Goal: Navigation & Orientation: Find specific page/section

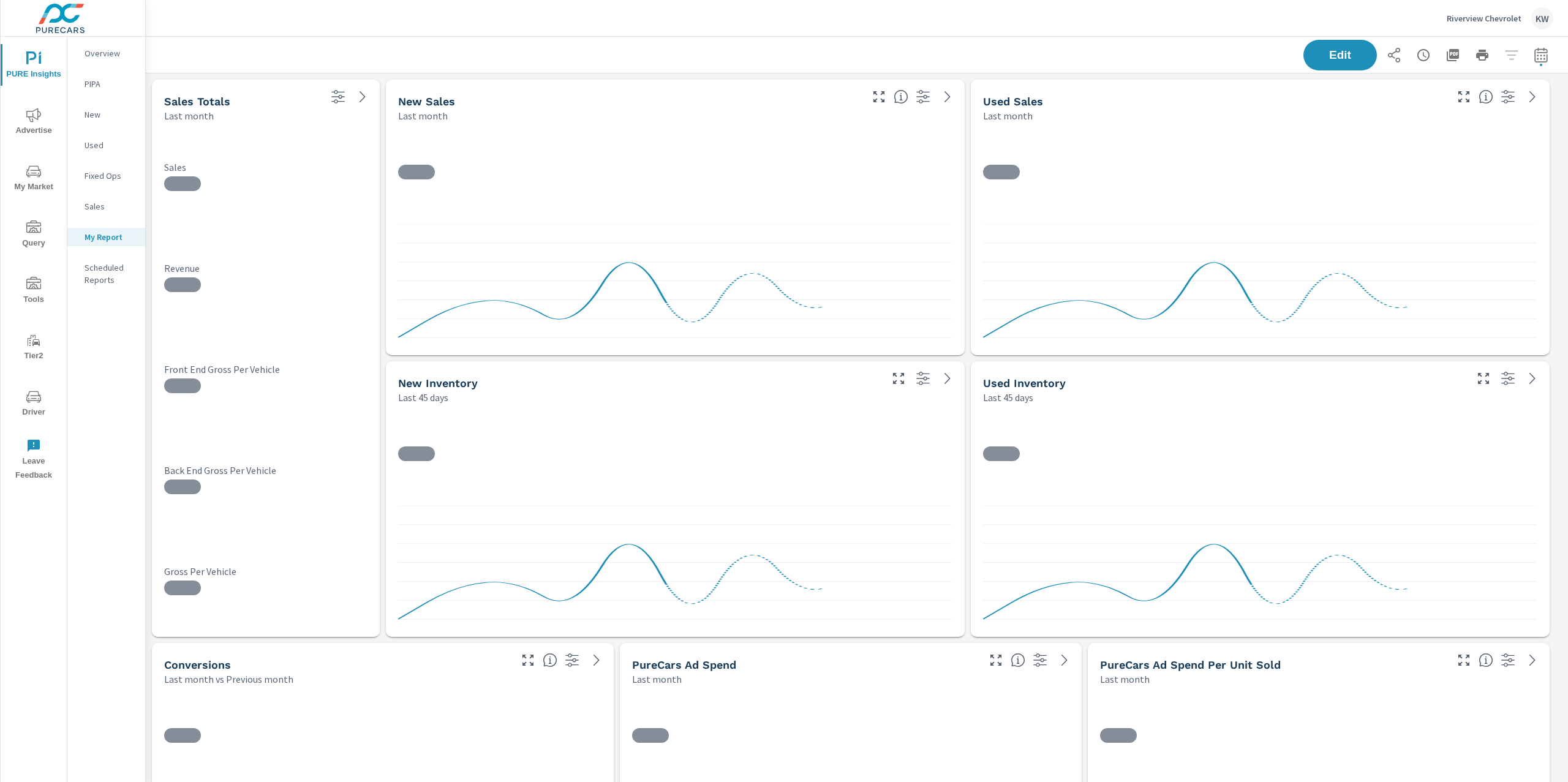
scroll to position [5385, 1436]
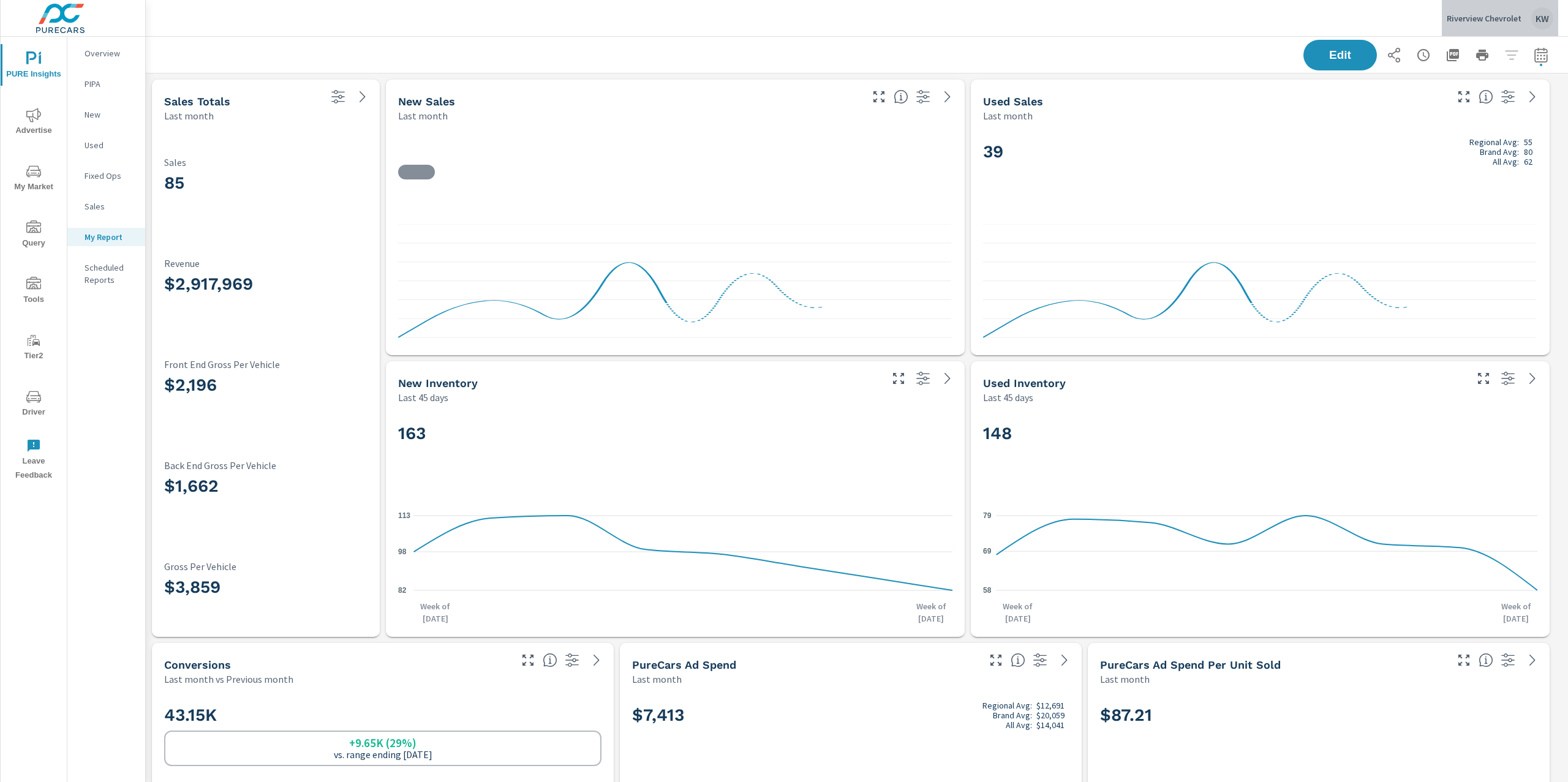
click at [1480, 21] on p "Riverview Chevrolet" at bounding box center [1484, 18] width 75 height 11
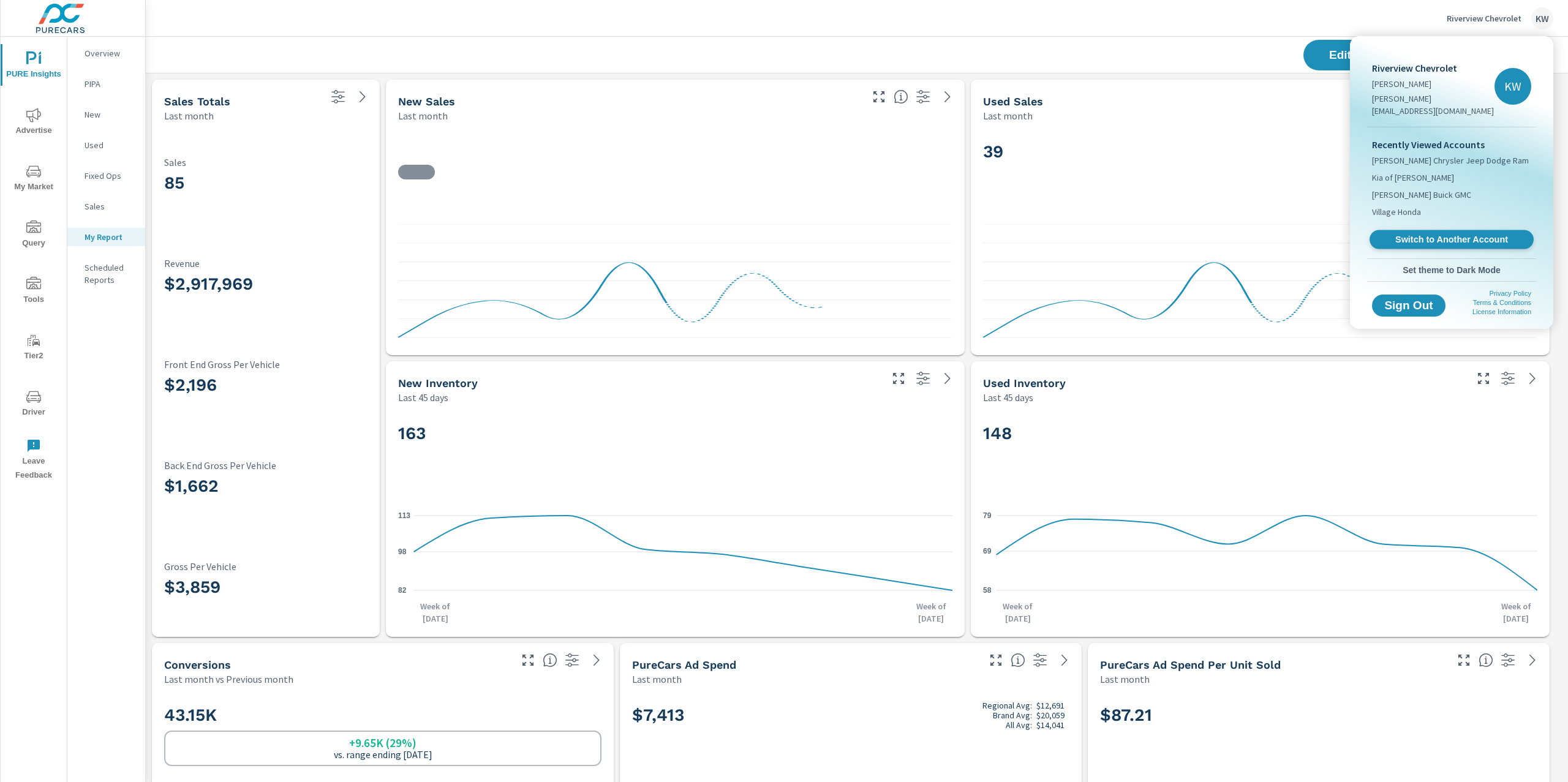
click at [1445, 234] on span "Switch to Another Account" at bounding box center [1451, 239] width 150 height 11
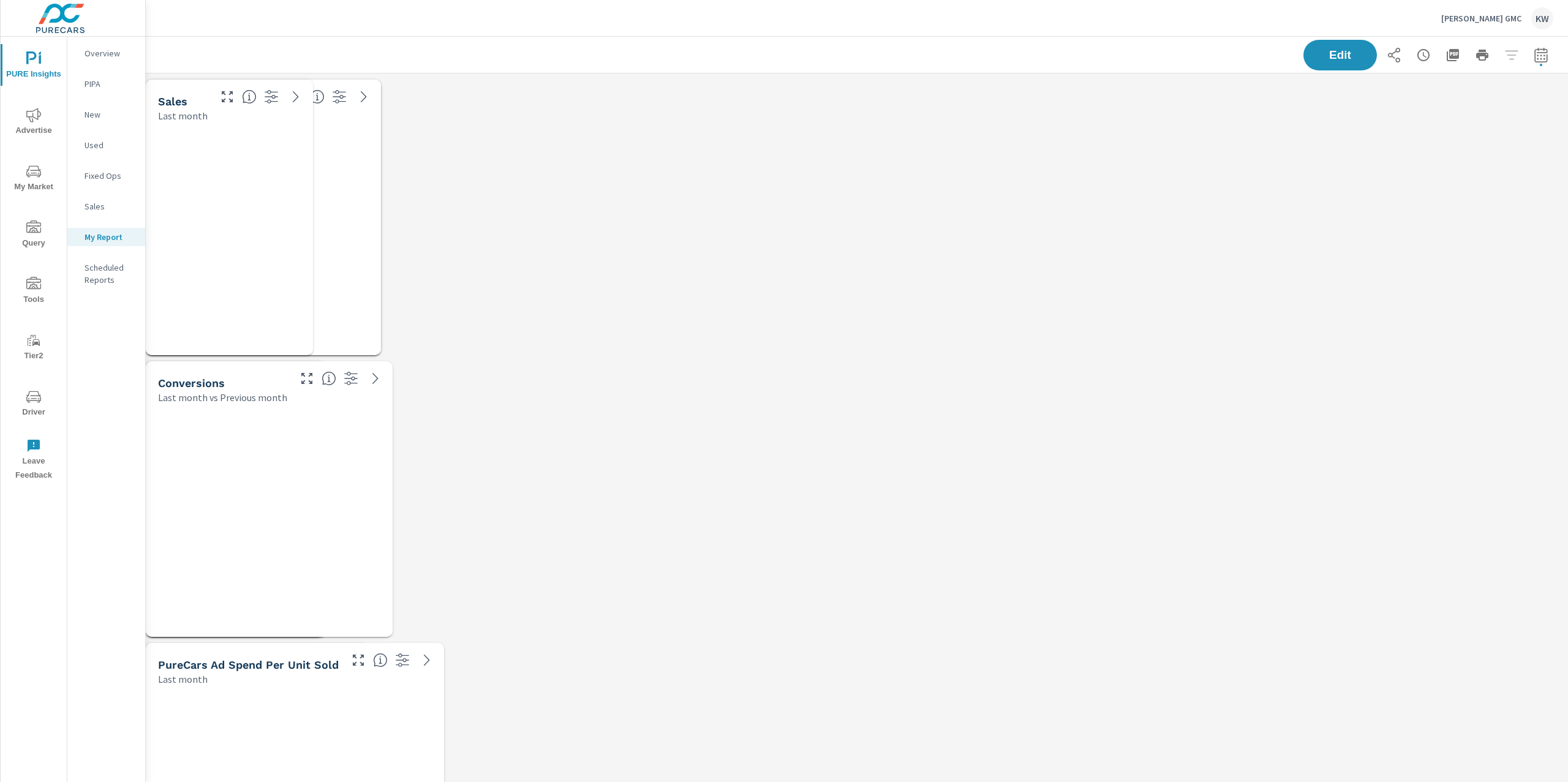
scroll to position [5666, 1436]
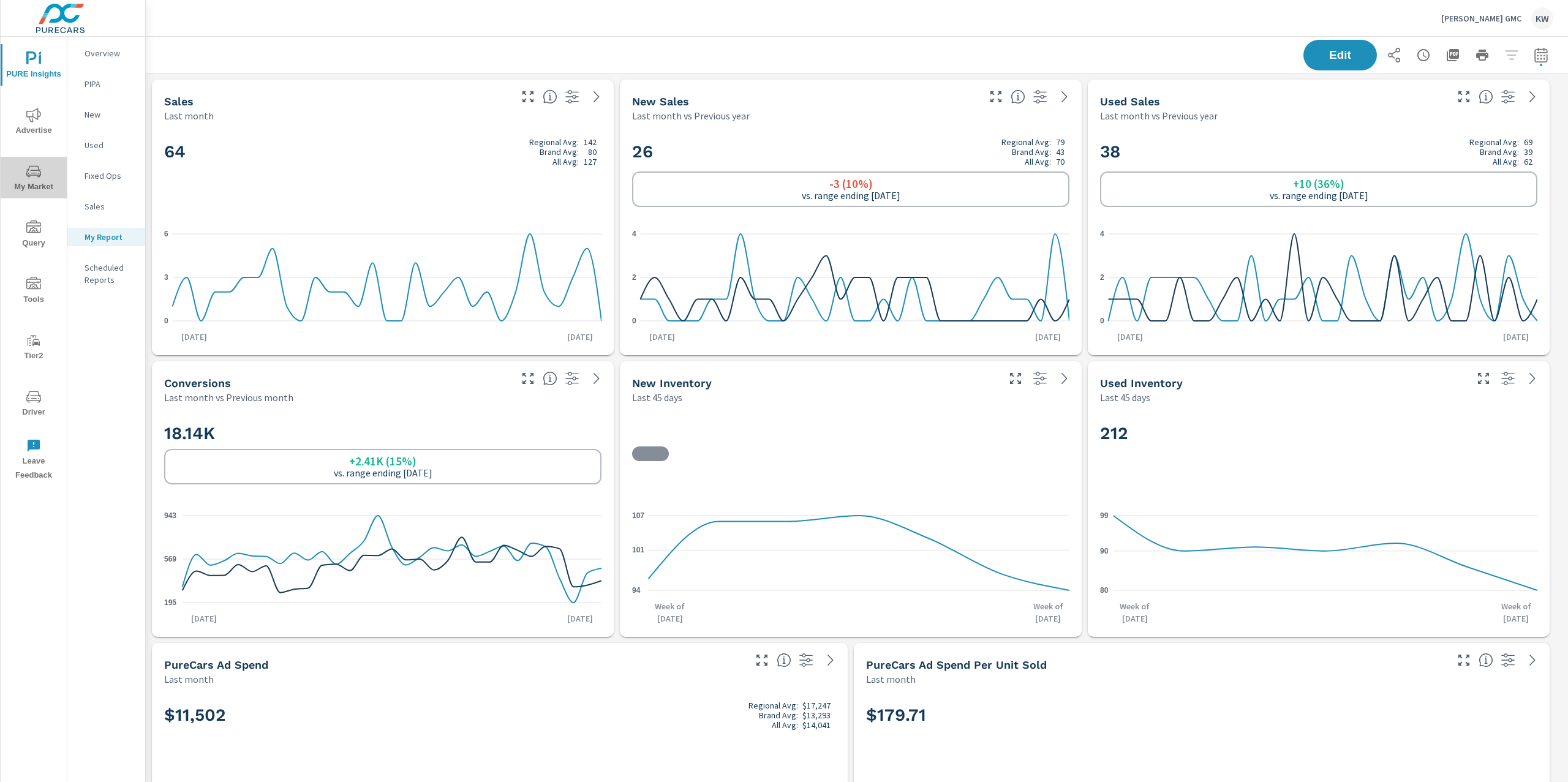
click at [31, 175] on icon "nav menu" at bounding box center [34, 171] width 14 height 11
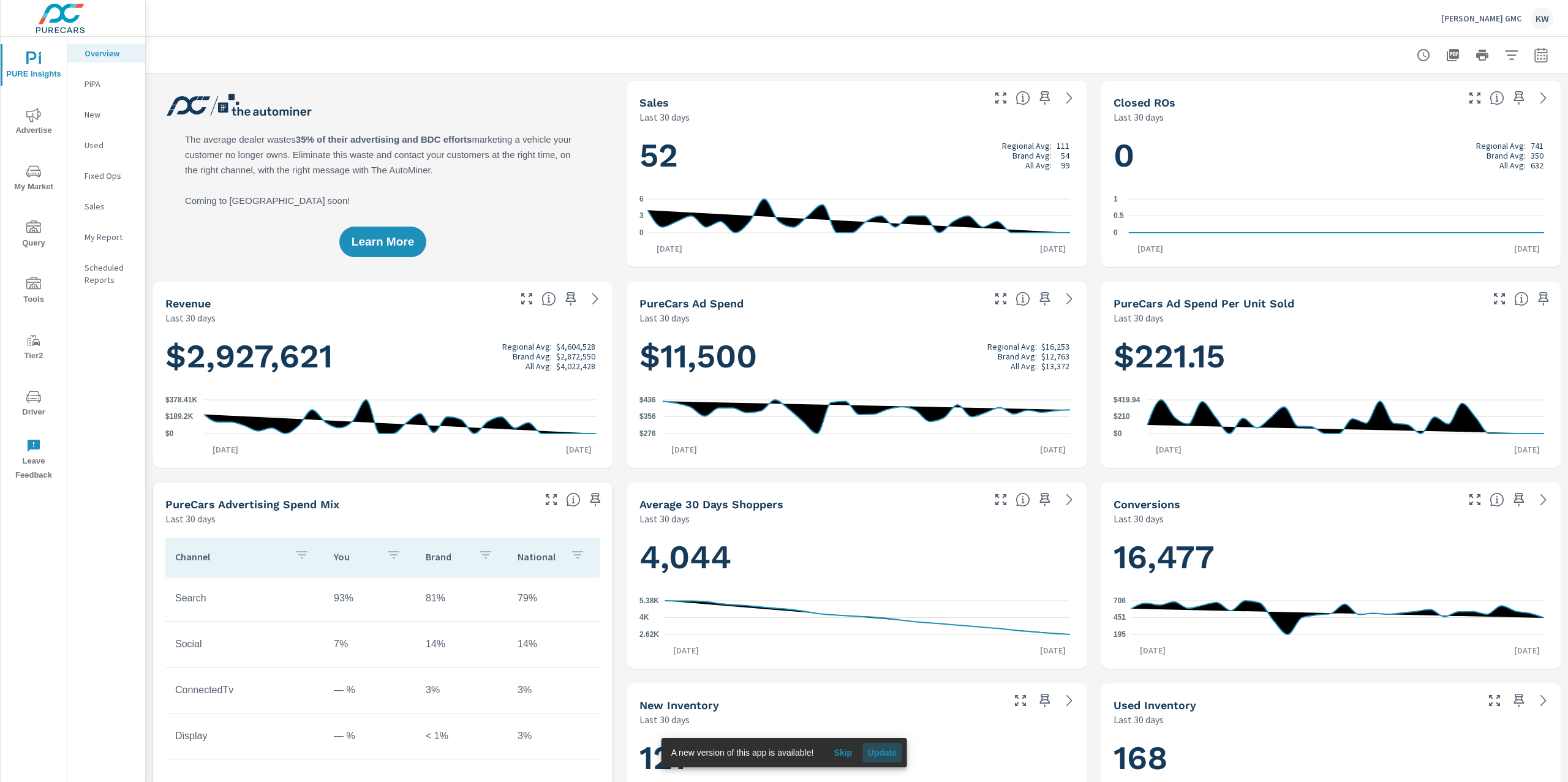
click at [883, 749] on span "Update" at bounding box center [882, 753] width 30 height 11
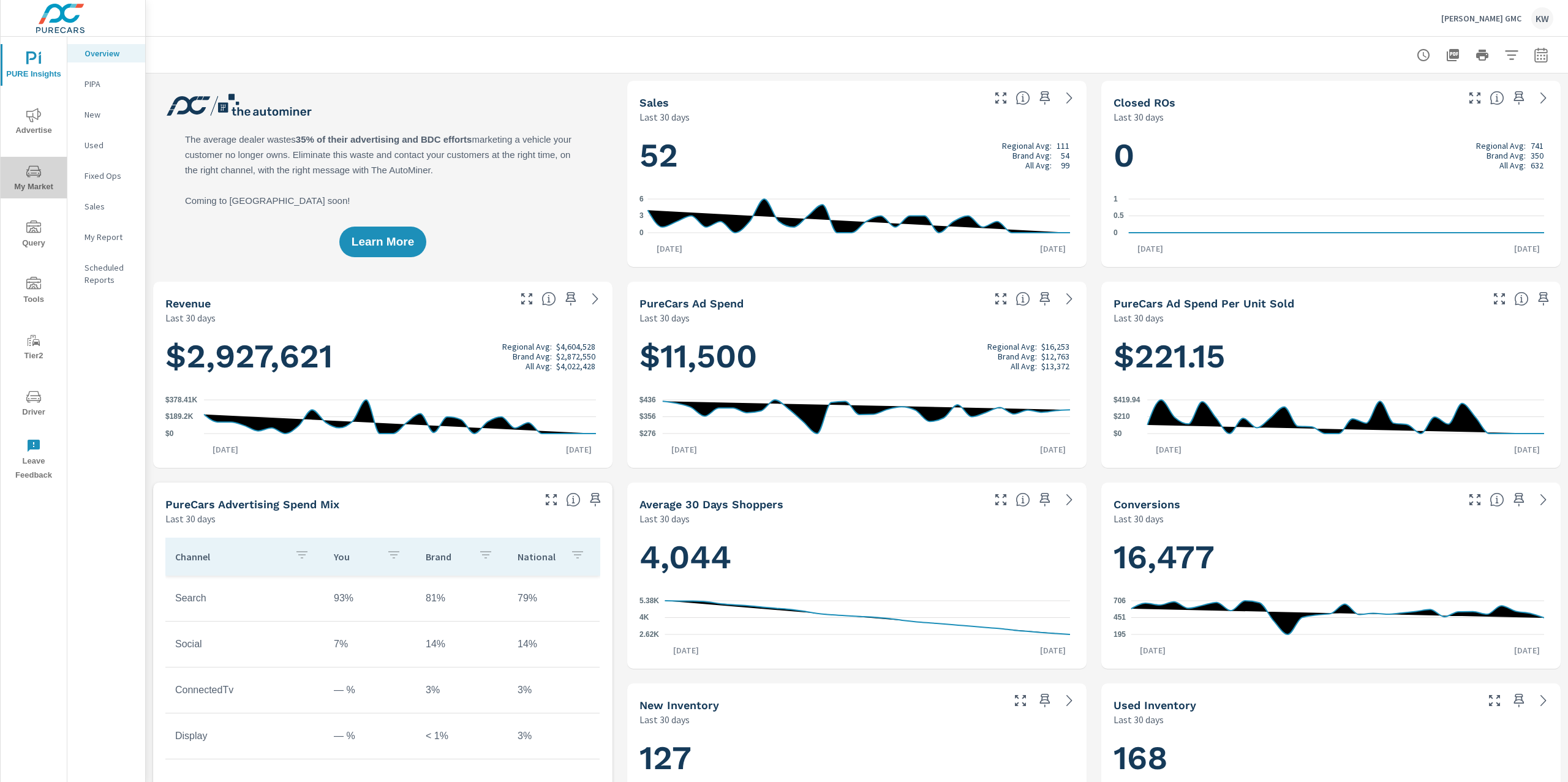
click at [28, 178] on icon "nav menu" at bounding box center [34, 170] width 14 height 14
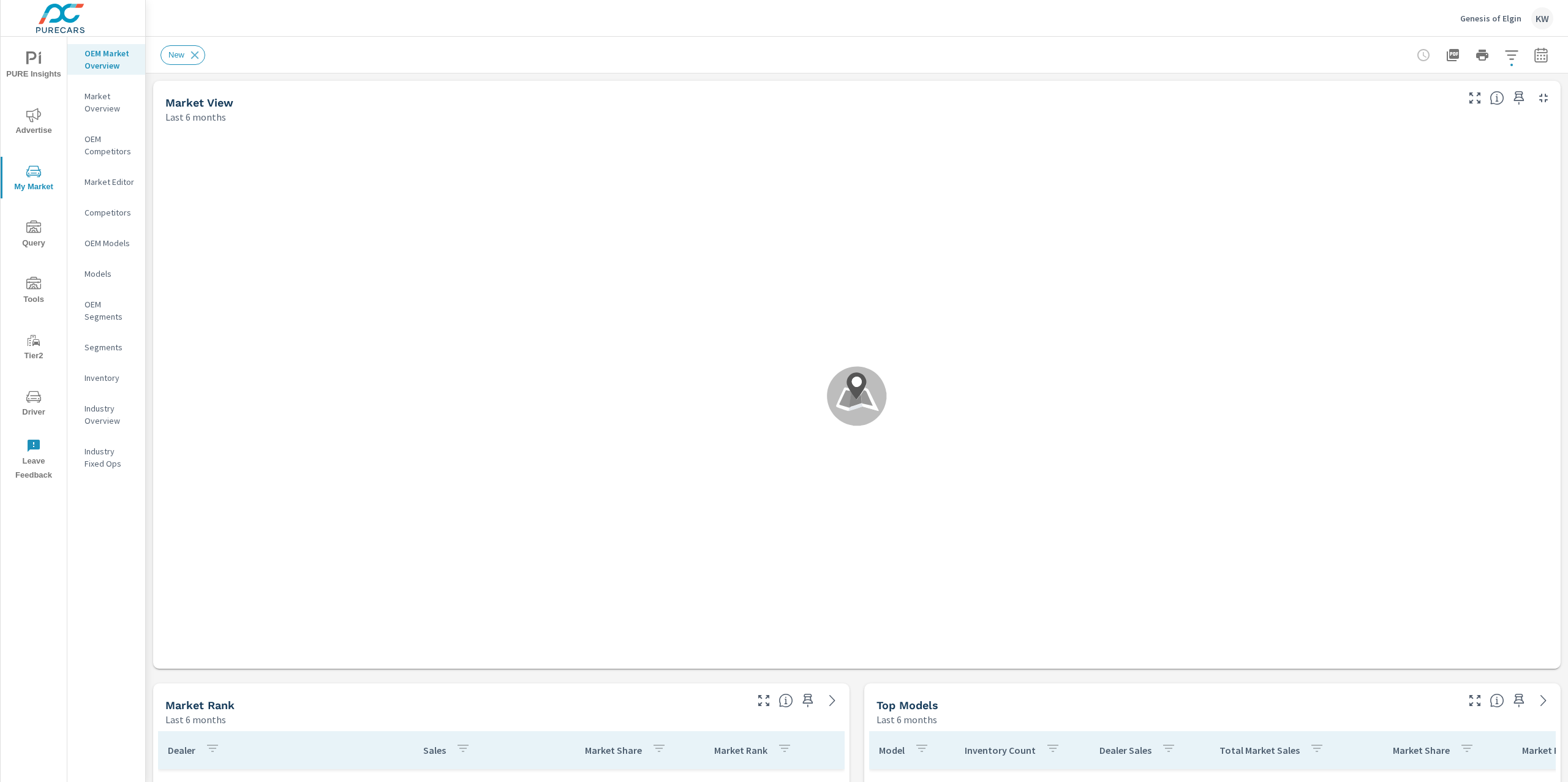
scroll to position [91, 0]
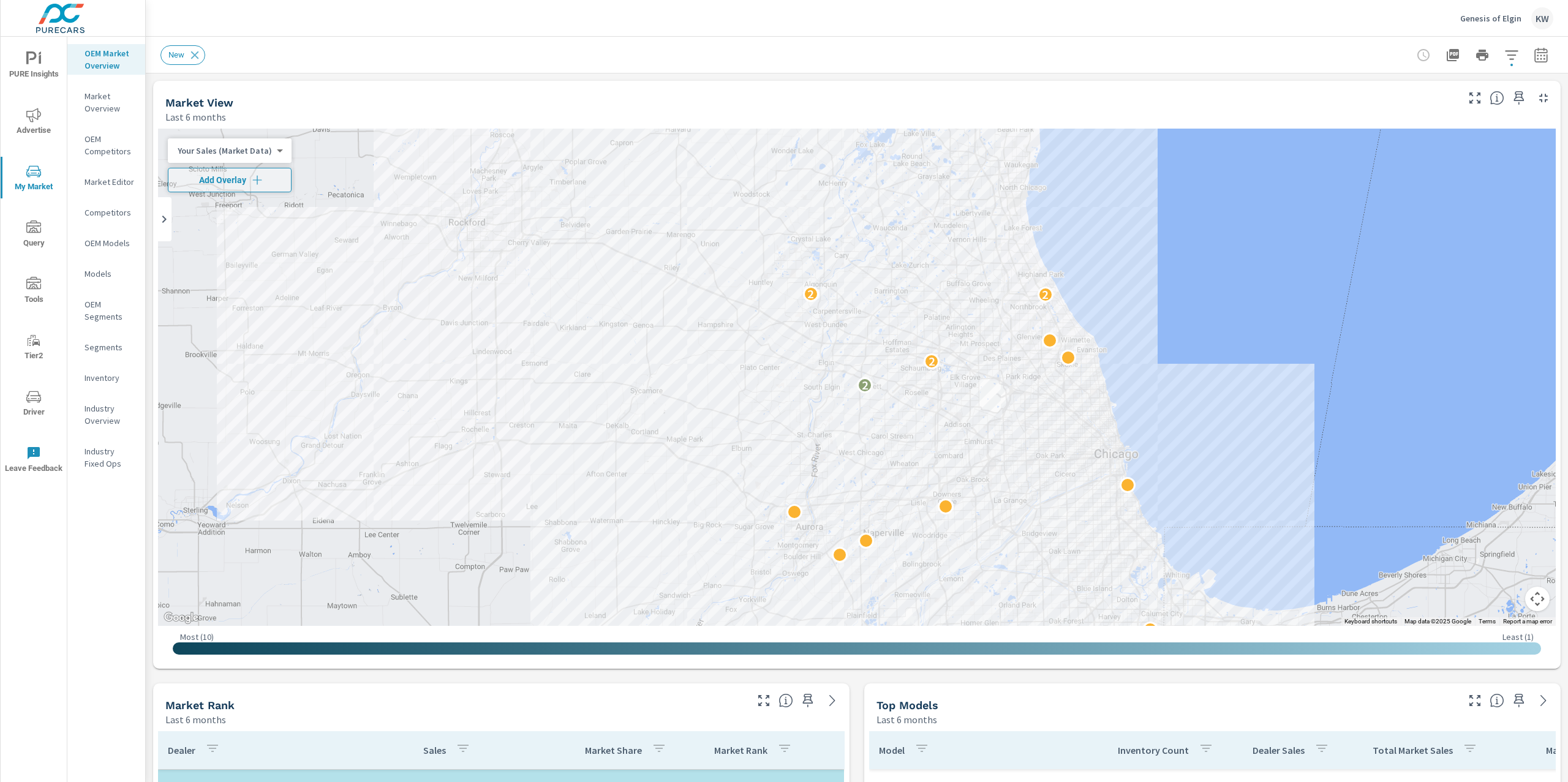
scroll to position [91, 0]
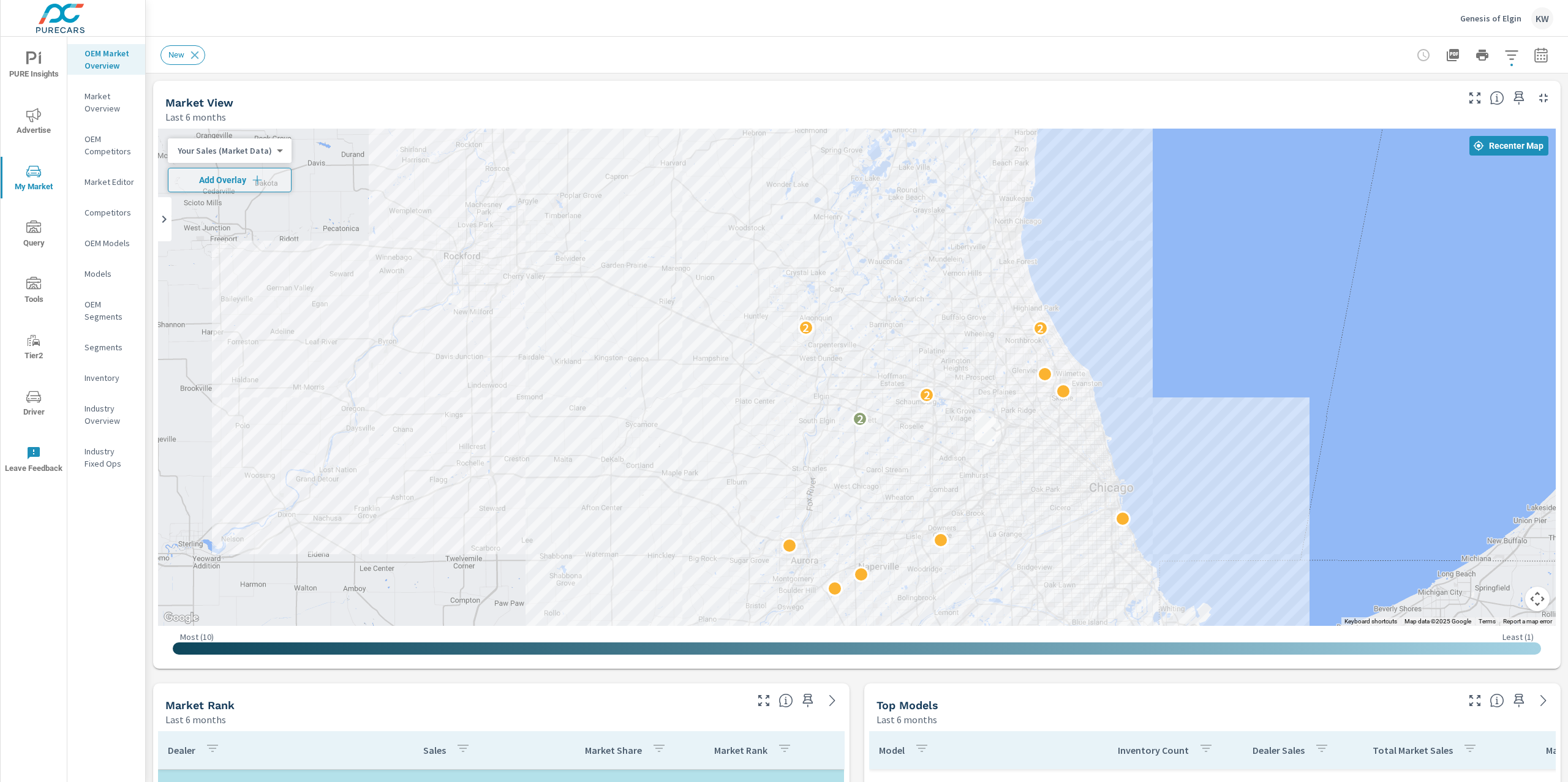
drag, startPoint x: 1176, startPoint y: 295, endPoint x: 1172, endPoint y: 331, distance: 36.2
click at [1172, 331] on div "2 2 2 2 2" at bounding box center [857, 377] width 1398 height 498
click at [252, 155] on body "PURE Insights Advertise My Market Query Tools Tier2 Driver Leave Feedback OEM M…" at bounding box center [784, 391] width 1568 height 782
click at [228, 189] on li "Total Market Sales" at bounding box center [227, 190] width 120 height 19
click at [1527, 601] on button "Map camera controls" at bounding box center [1537, 599] width 25 height 25
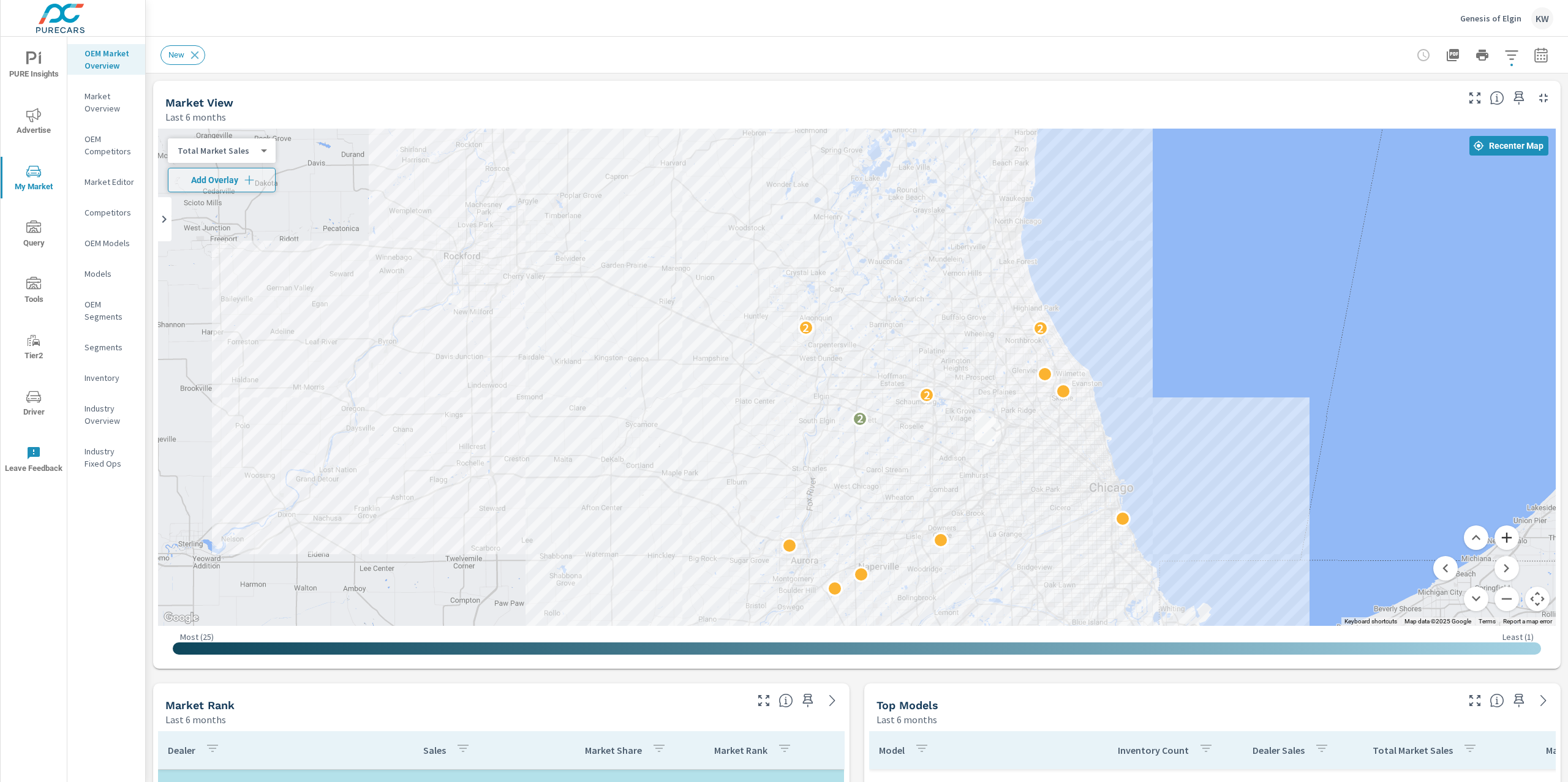
click at [1494, 535] on button "Zoom in" at bounding box center [1507, 538] width 25 height 25
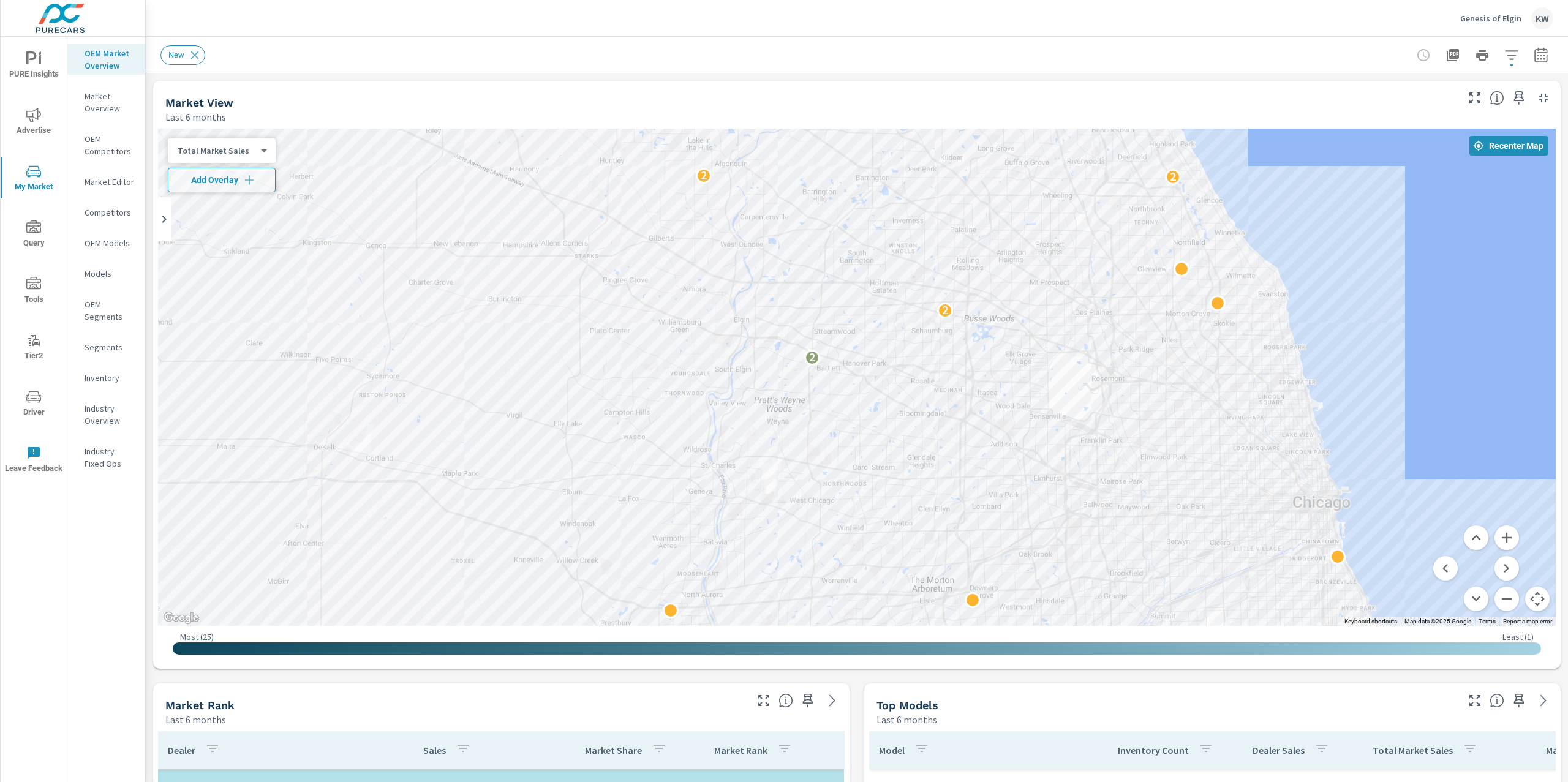
drag, startPoint x: 982, startPoint y: 463, endPoint x: 938, endPoint y: 365, distance: 107.4
click at [938, 365] on div "2 2 2 2" at bounding box center [1401, 613] width 1176 height 661
click at [1500, 533] on button "Zoom in" at bounding box center [1507, 538] width 25 height 25
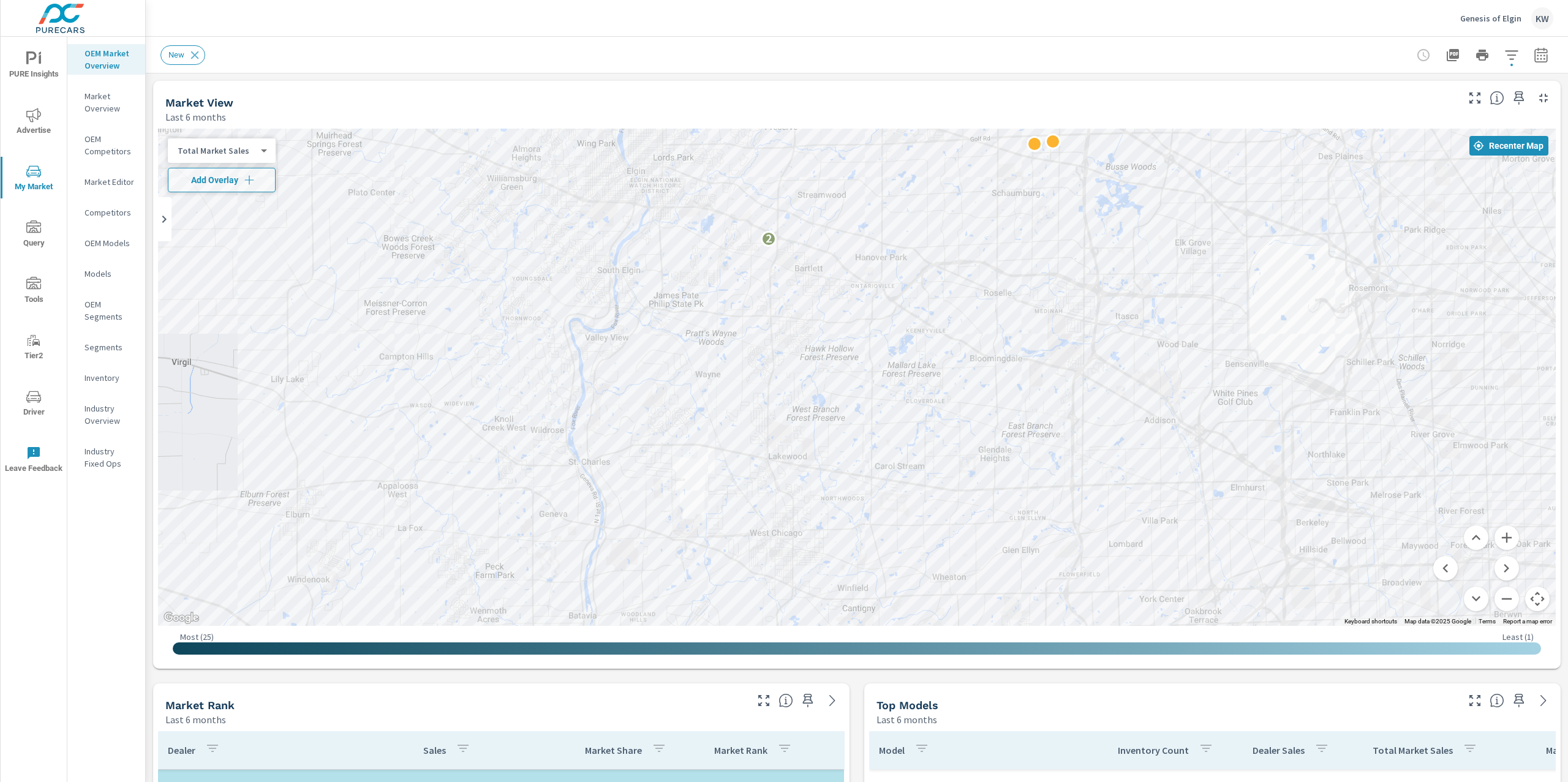
drag, startPoint x: 1198, startPoint y: 445, endPoint x: 1208, endPoint y: 354, distance: 91.5
click at [1208, 353] on div "2 2 2" at bounding box center [1454, 616] width 1176 height 661
click at [1499, 605] on button "Zoom out" at bounding box center [1507, 599] width 25 height 25
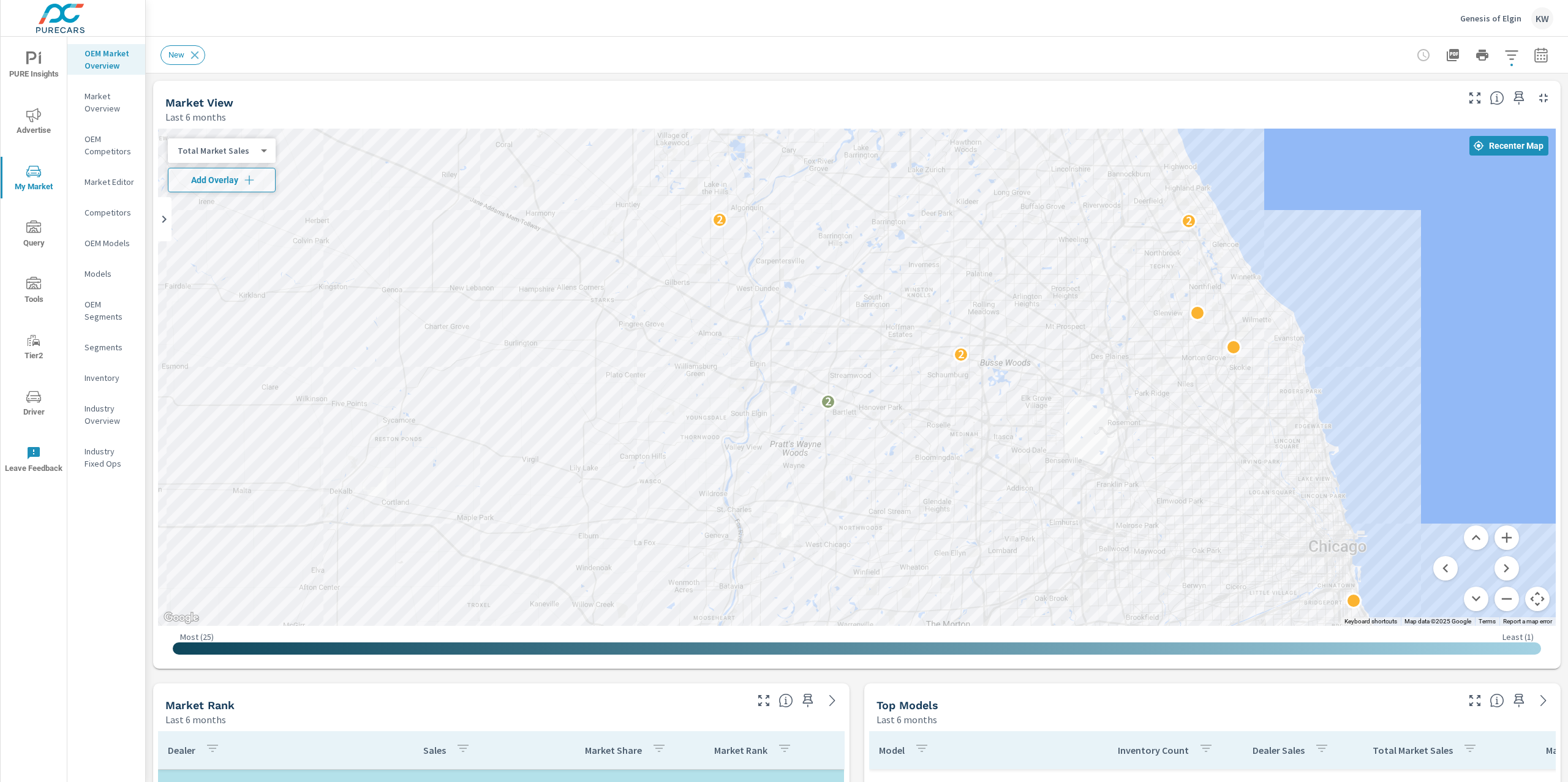
drag, startPoint x: 661, startPoint y: 200, endPoint x: 674, endPoint y: 296, distance: 96.9
click at [674, 296] on div "2 2 2 2" at bounding box center [857, 377] width 1398 height 498
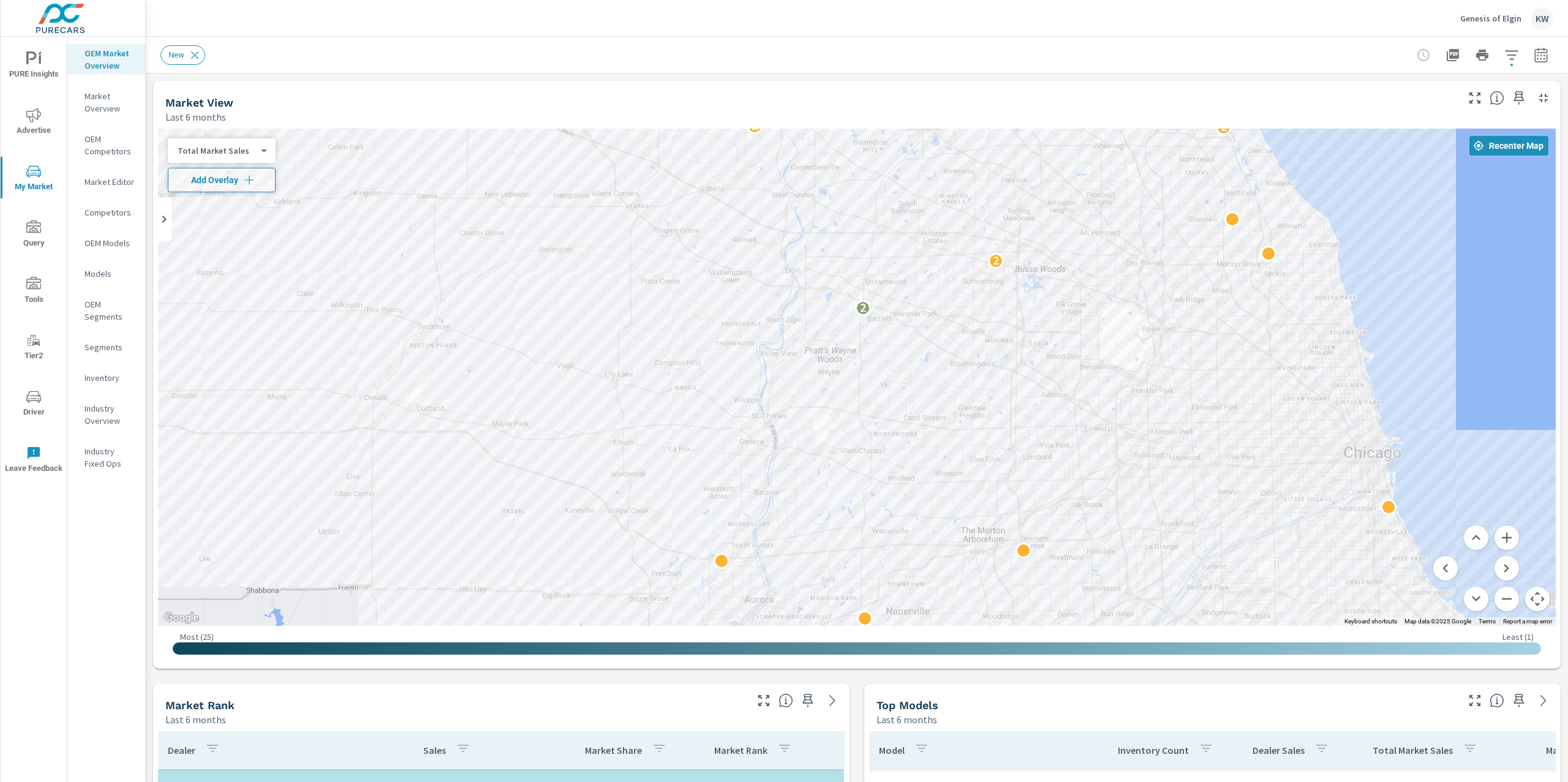
drag, startPoint x: 1140, startPoint y: 467, endPoint x: 1176, endPoint y: 363, distance: 110.1
click at [1176, 363] on div "2 2 2 2" at bounding box center [1478, 610] width 1176 height 661
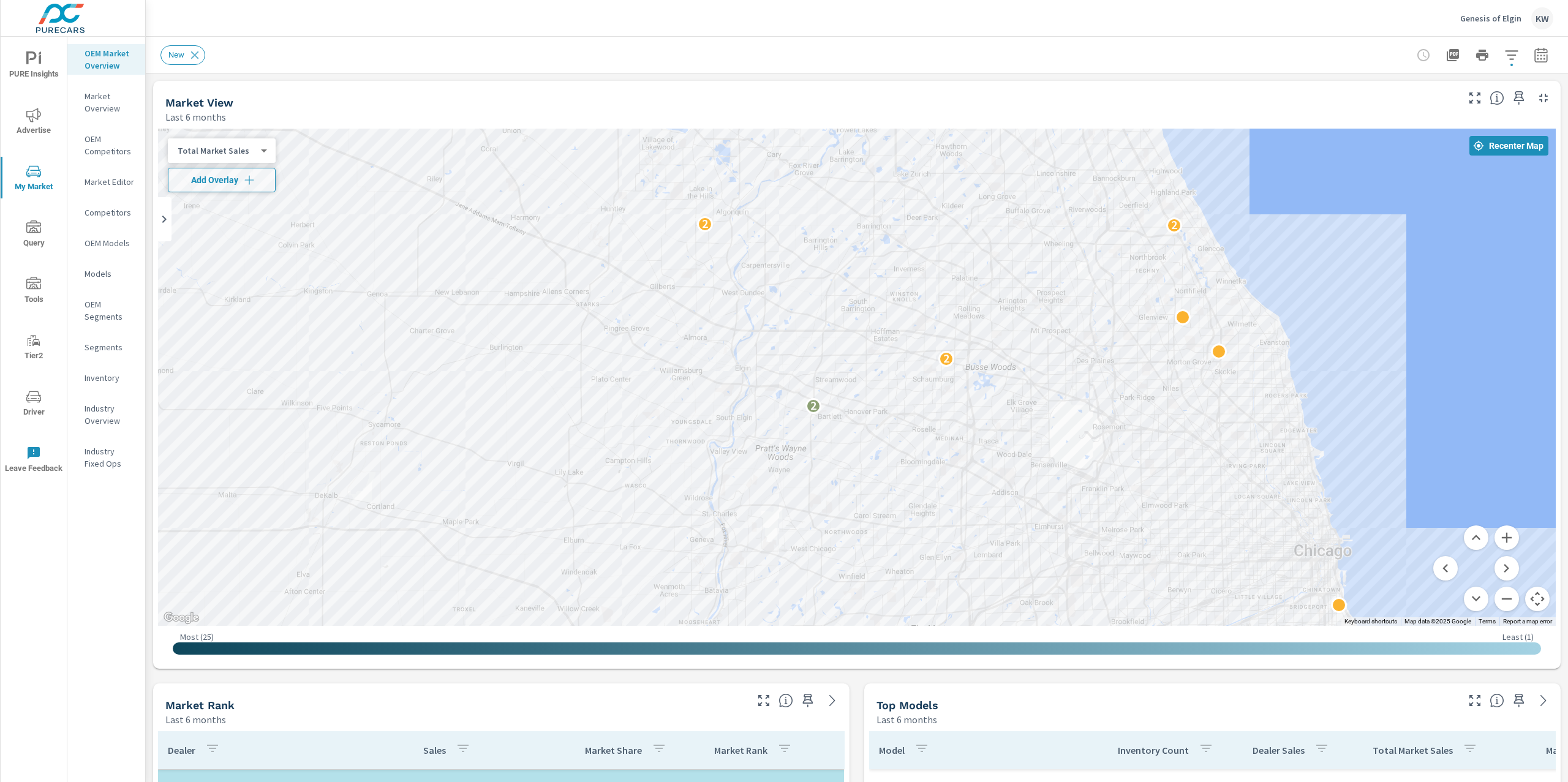
drag, startPoint x: 687, startPoint y: 264, endPoint x: 650, endPoint y: 339, distance: 83.6
click at [650, 339] on div "2 2 2 2" at bounding box center [857, 377] width 1398 height 498
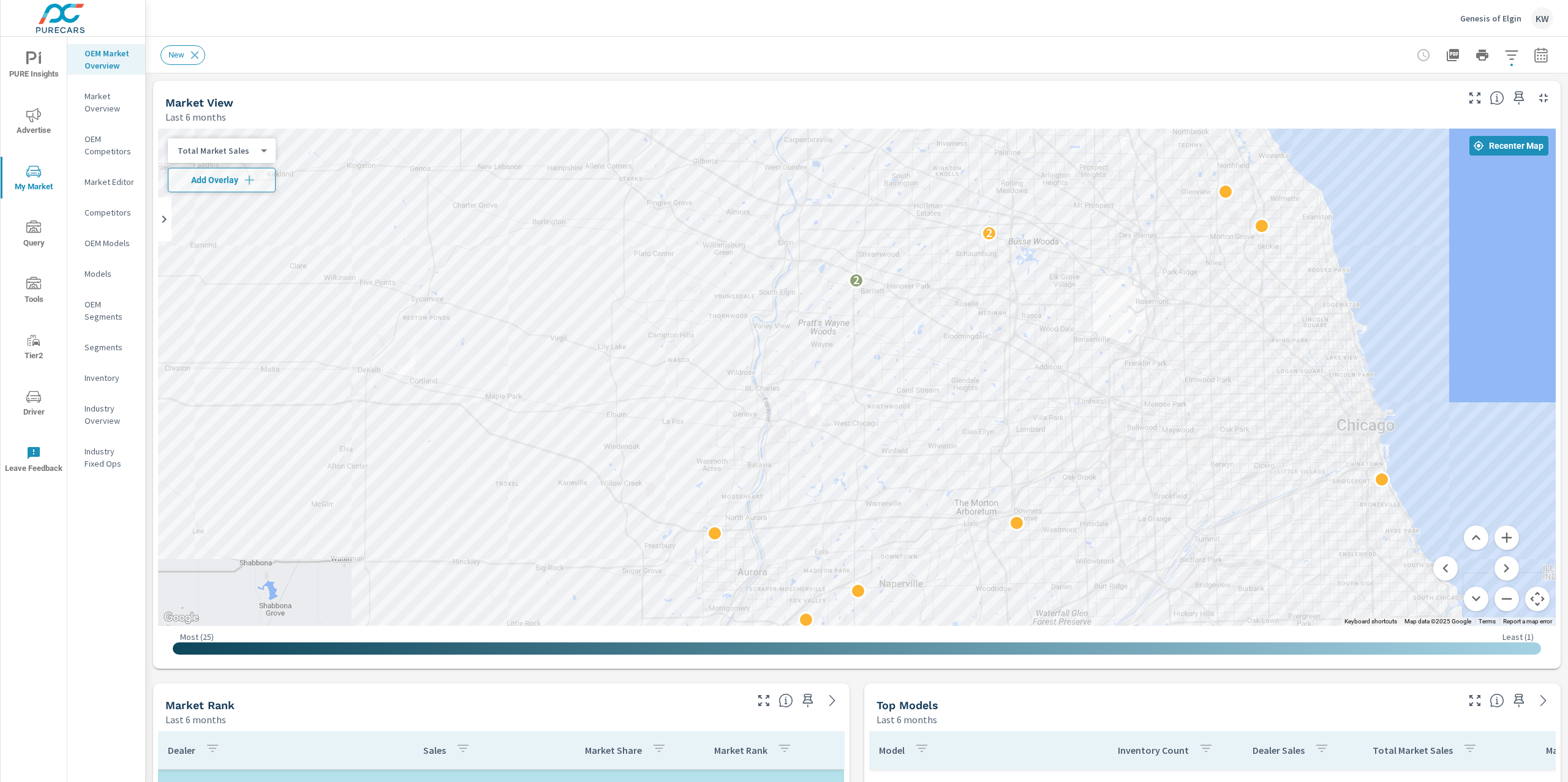
drag, startPoint x: 936, startPoint y: 468, endPoint x: 978, endPoint y: 345, distance: 130.0
click at [978, 345] on div "2 2 2 2" at bounding box center [1488, 582] width 1176 height 661
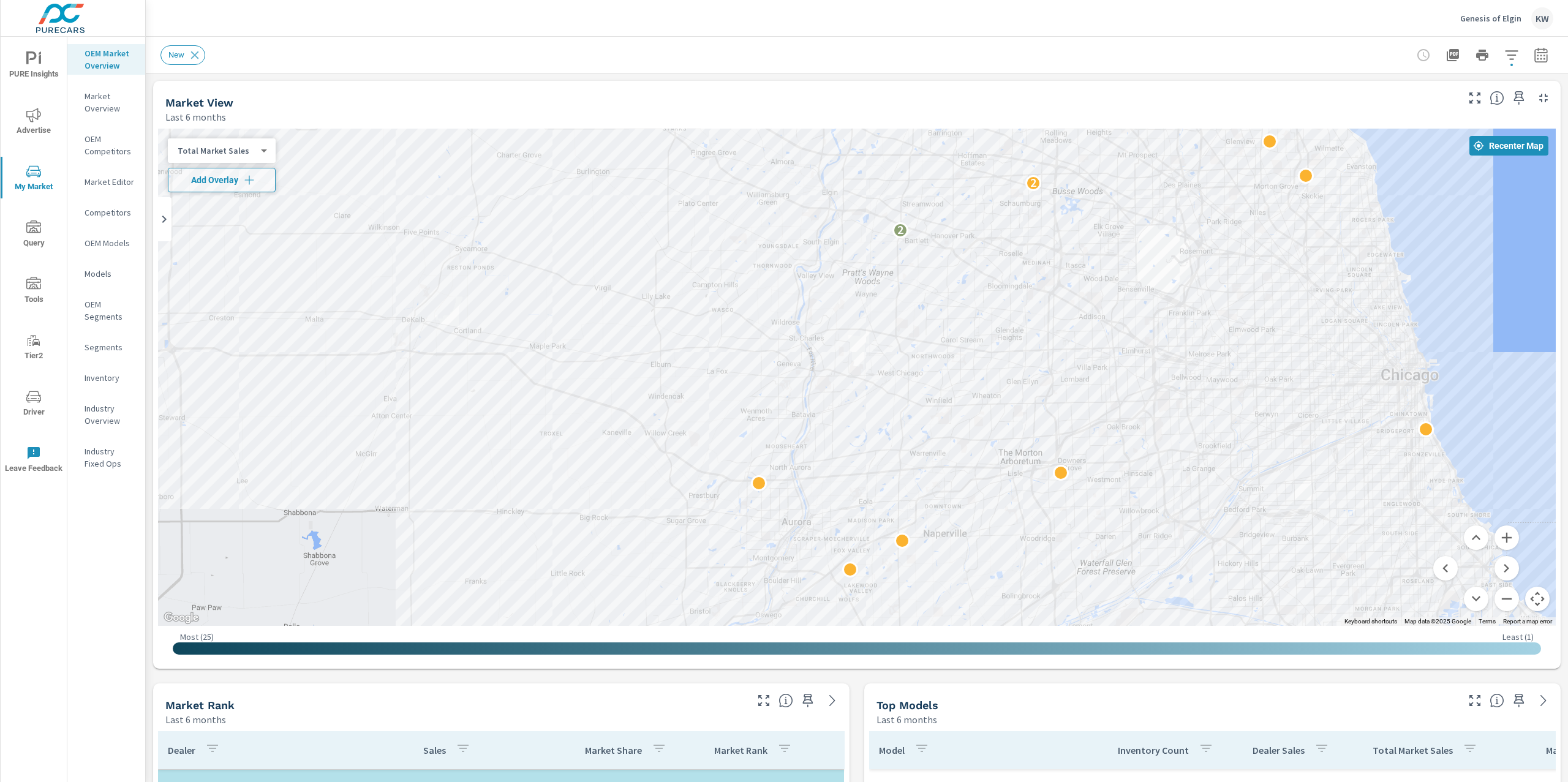
drag, startPoint x: 1081, startPoint y: 324, endPoint x: 1133, endPoint y: 274, distance: 72.1
click at [1133, 274] on div "2 2 2 2" at bounding box center [857, 377] width 1398 height 498
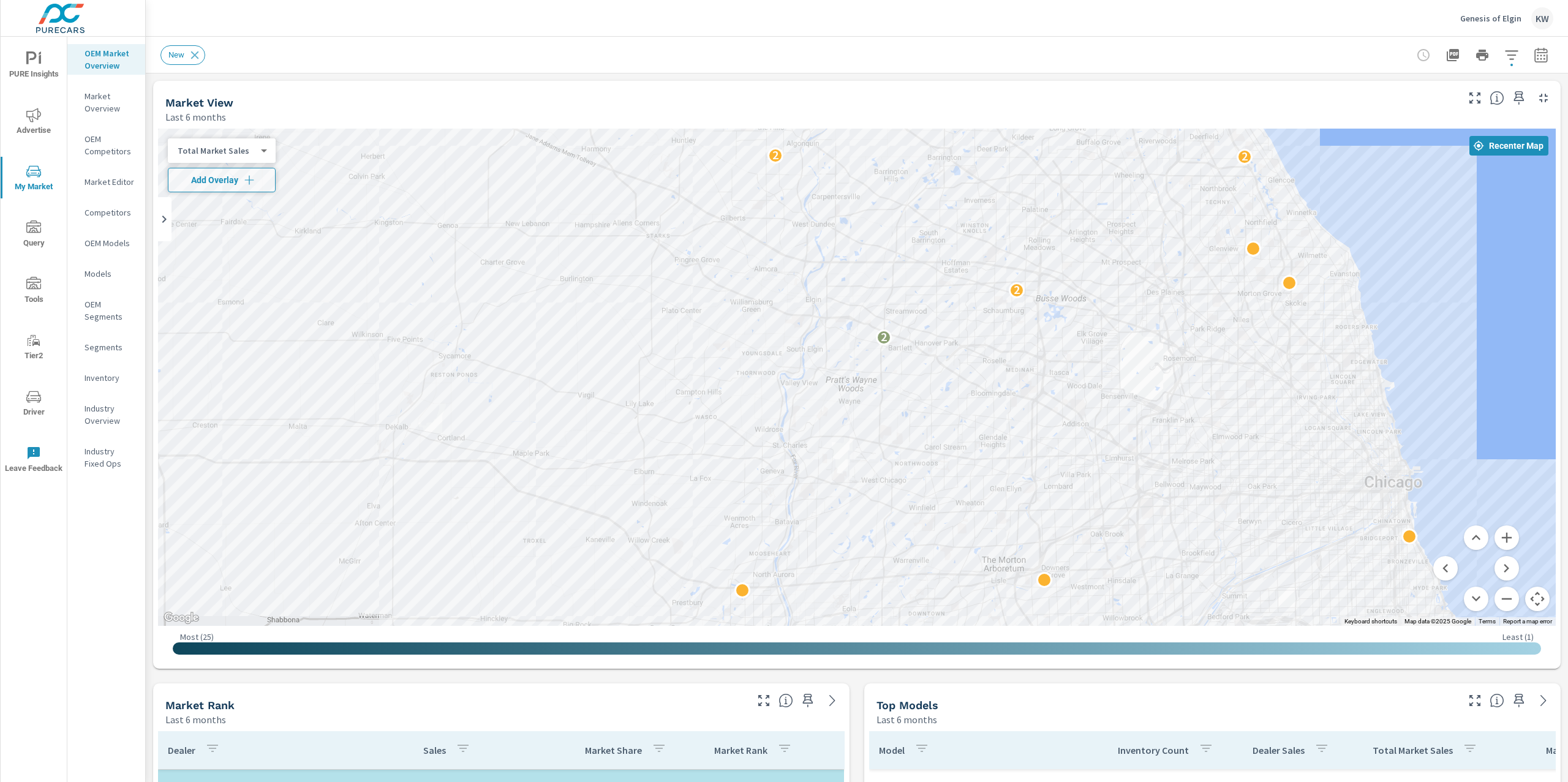
drag, startPoint x: 1267, startPoint y: 332, endPoint x: 1243, endPoint y: 445, distance: 115.5
click at [1243, 445] on div "2 2 2 2" at bounding box center [857, 377] width 1398 height 498
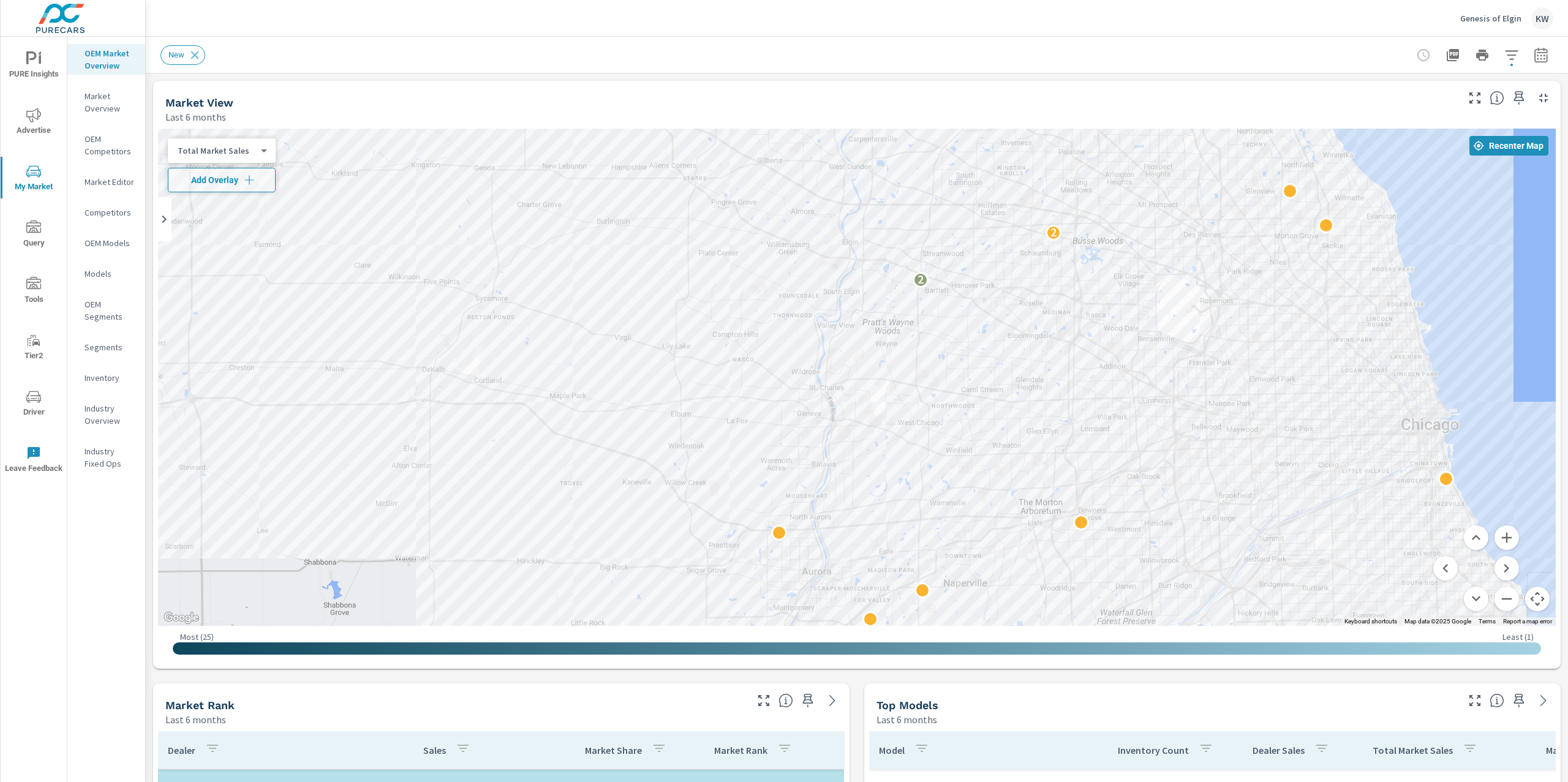
drag, startPoint x: 1161, startPoint y: 430, endPoint x: 1198, endPoint y: 368, distance: 72.2
click at [1198, 367] on div "2 2 2 2" at bounding box center [1482, 640] width 1176 height 661
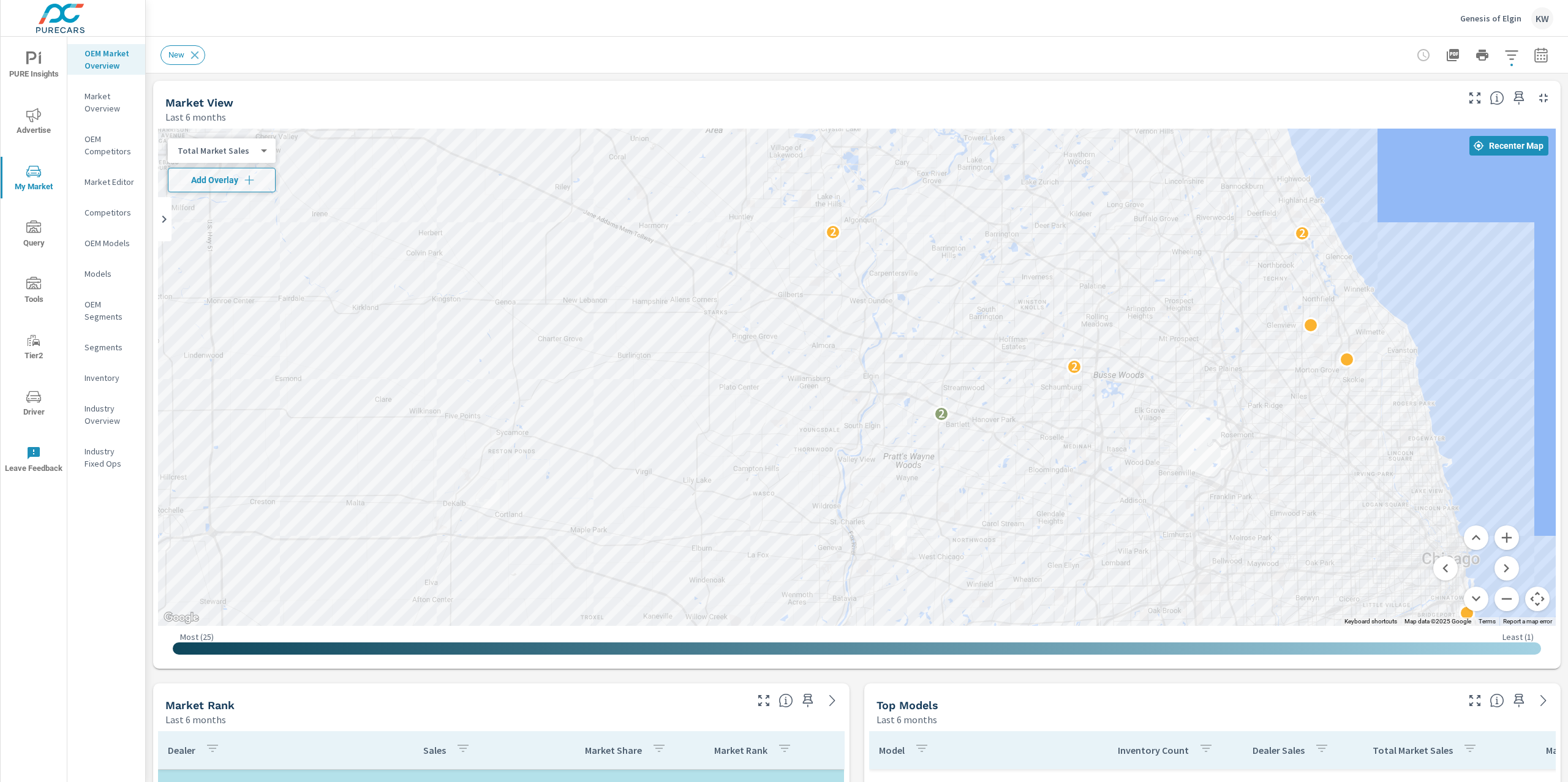
drag, startPoint x: 1257, startPoint y: 355, endPoint x: 1278, endPoint y: 489, distance: 135.6
click at [1278, 489] on div "2 2 2 2" at bounding box center [857, 377] width 1398 height 498
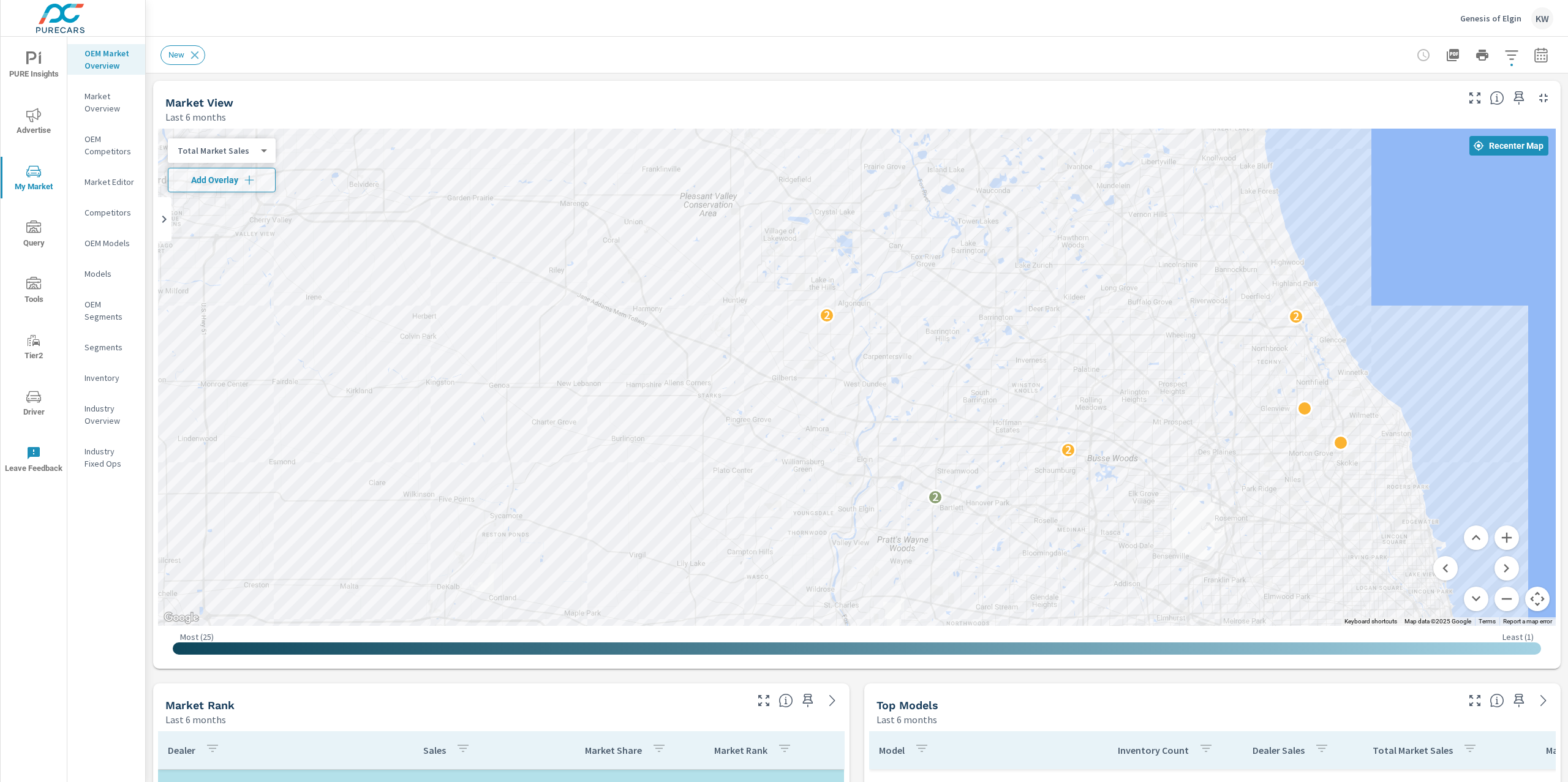
drag, startPoint x: 1275, startPoint y: 433, endPoint x: 1268, endPoint y: 521, distance: 88.3
click at [1268, 521] on div "2 2 2 2" at bounding box center [1438, 789] width 1176 height 661
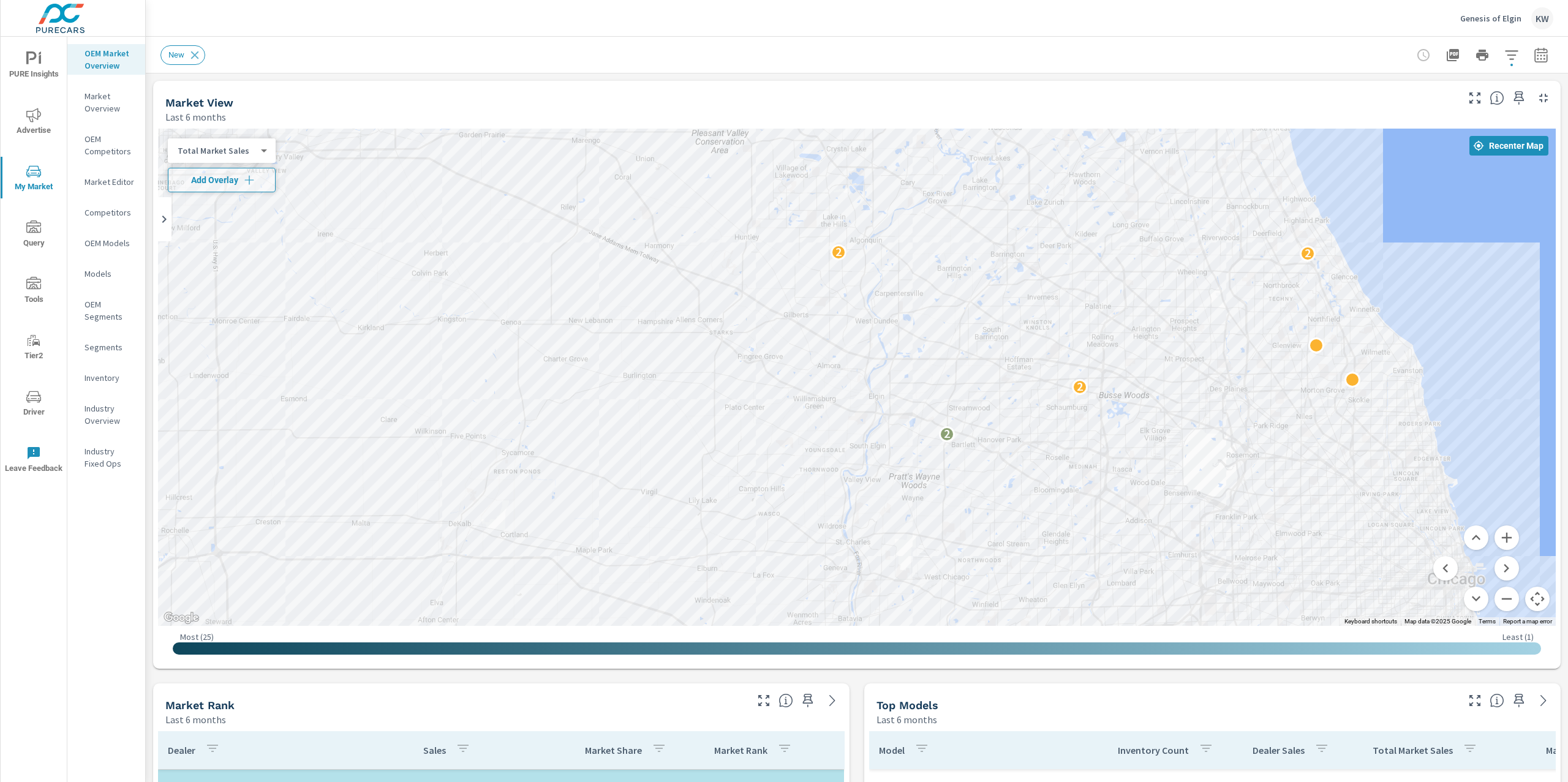
drag, startPoint x: 1195, startPoint y: 460, endPoint x: 1206, endPoint y: 411, distance: 50.2
click at [1206, 411] on div "2 2 2 2" at bounding box center [1456, 644] width 1176 height 661
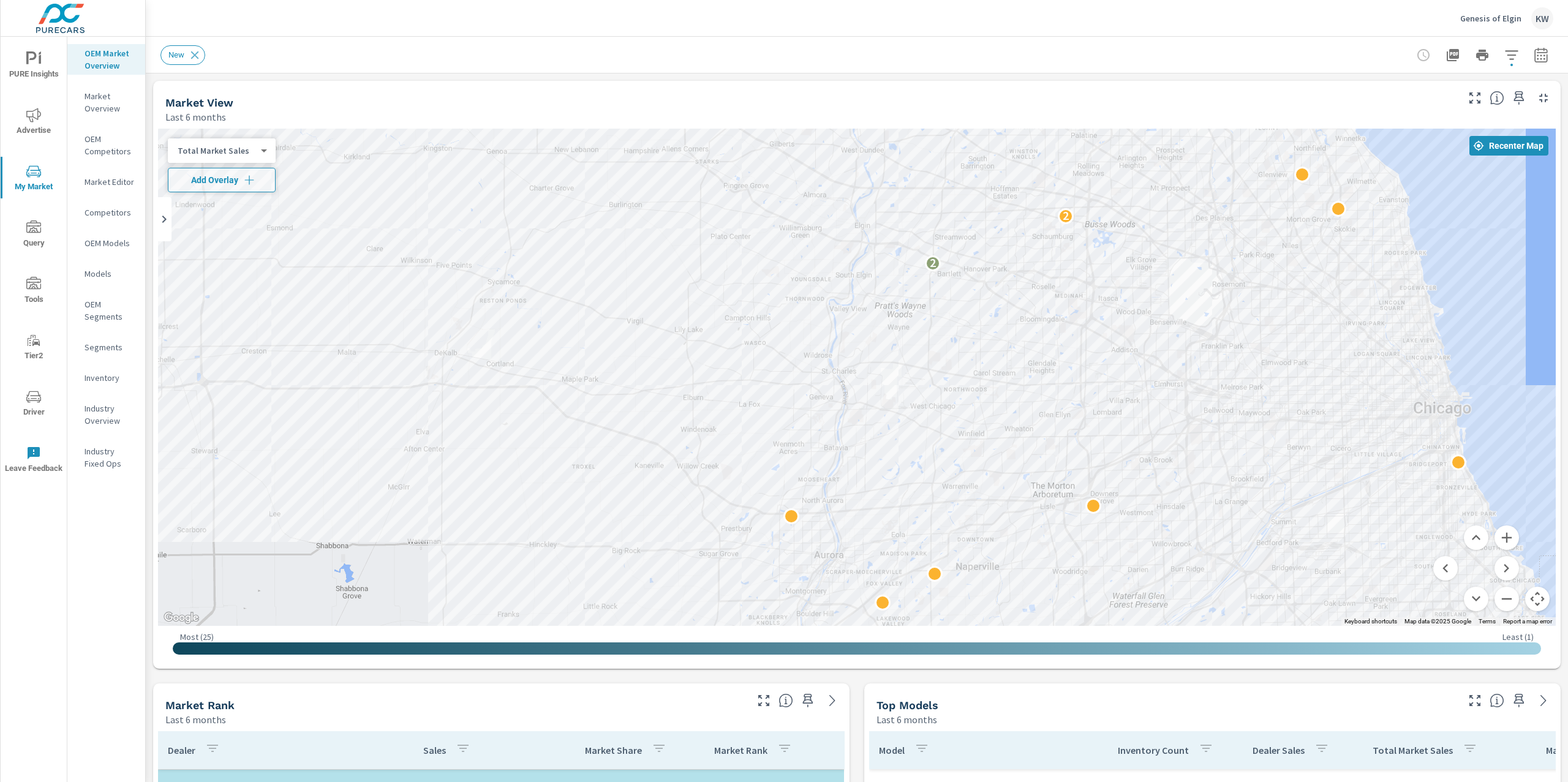
drag, startPoint x: 1132, startPoint y: 577, endPoint x: 1114, endPoint y: 397, distance: 180.9
click at [1114, 397] on div "2 2 2 2" at bounding box center [1427, 532] width 1176 height 661
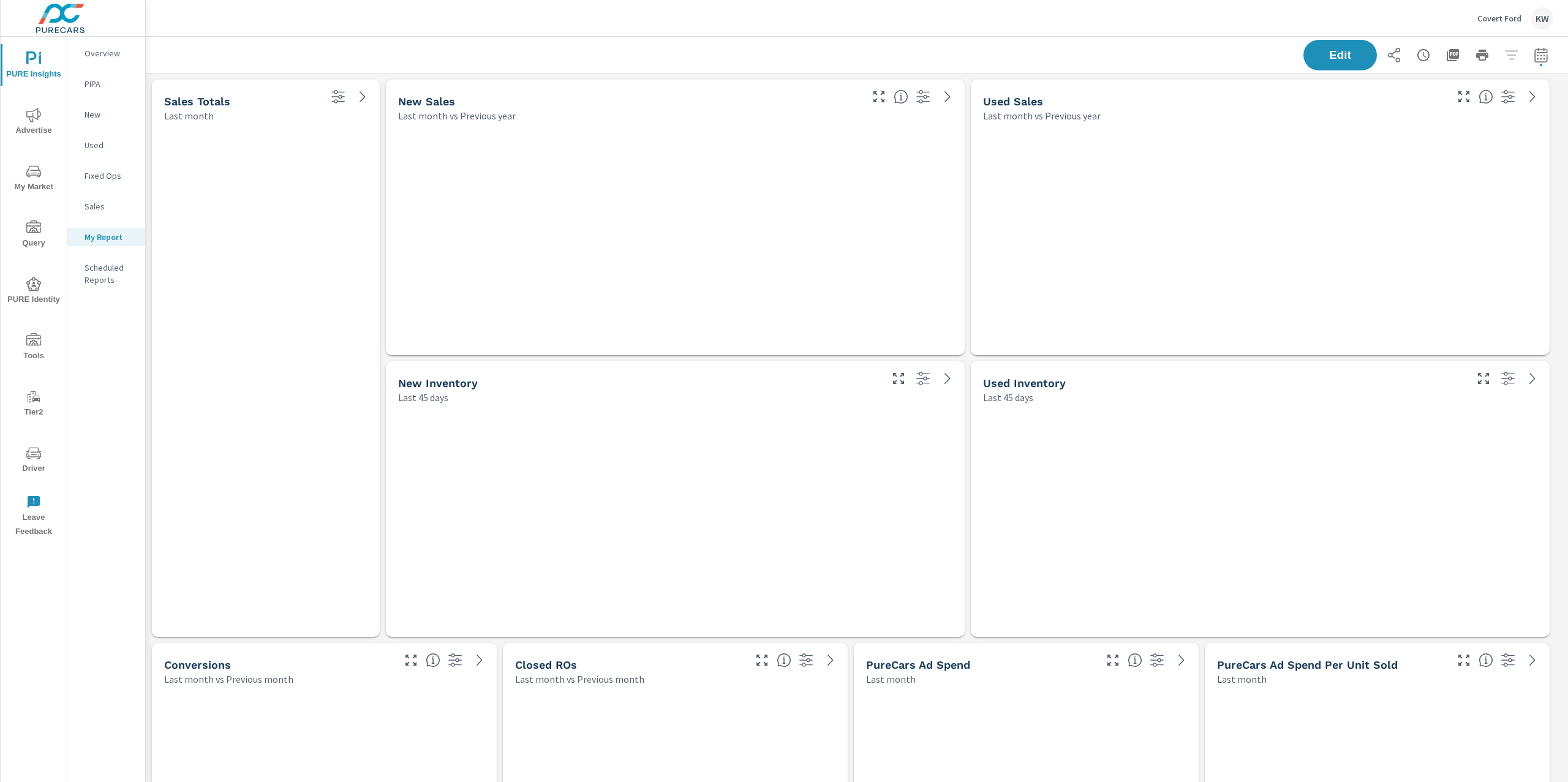
scroll to position [5806, 1436]
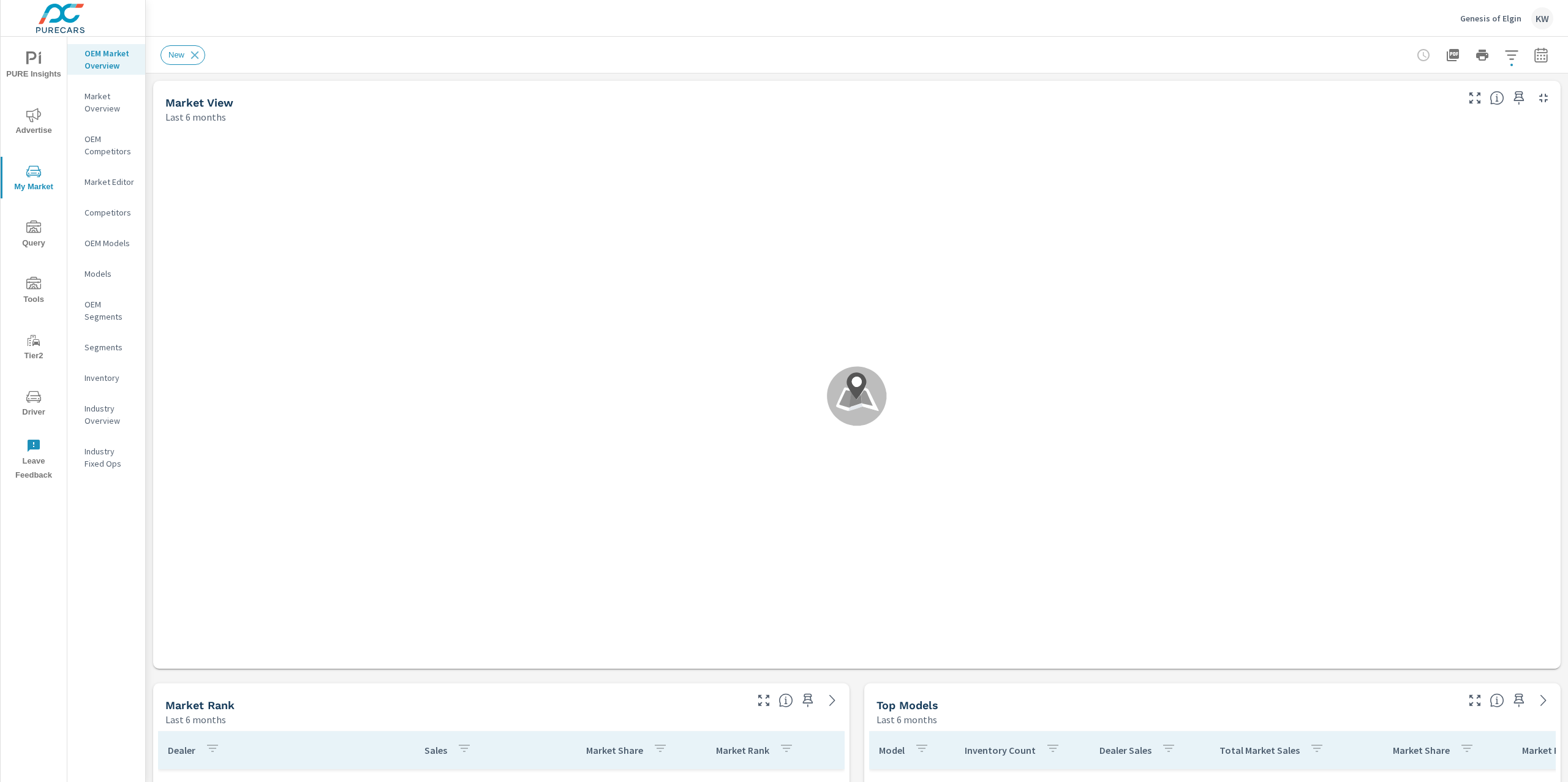
scroll to position [45, 0]
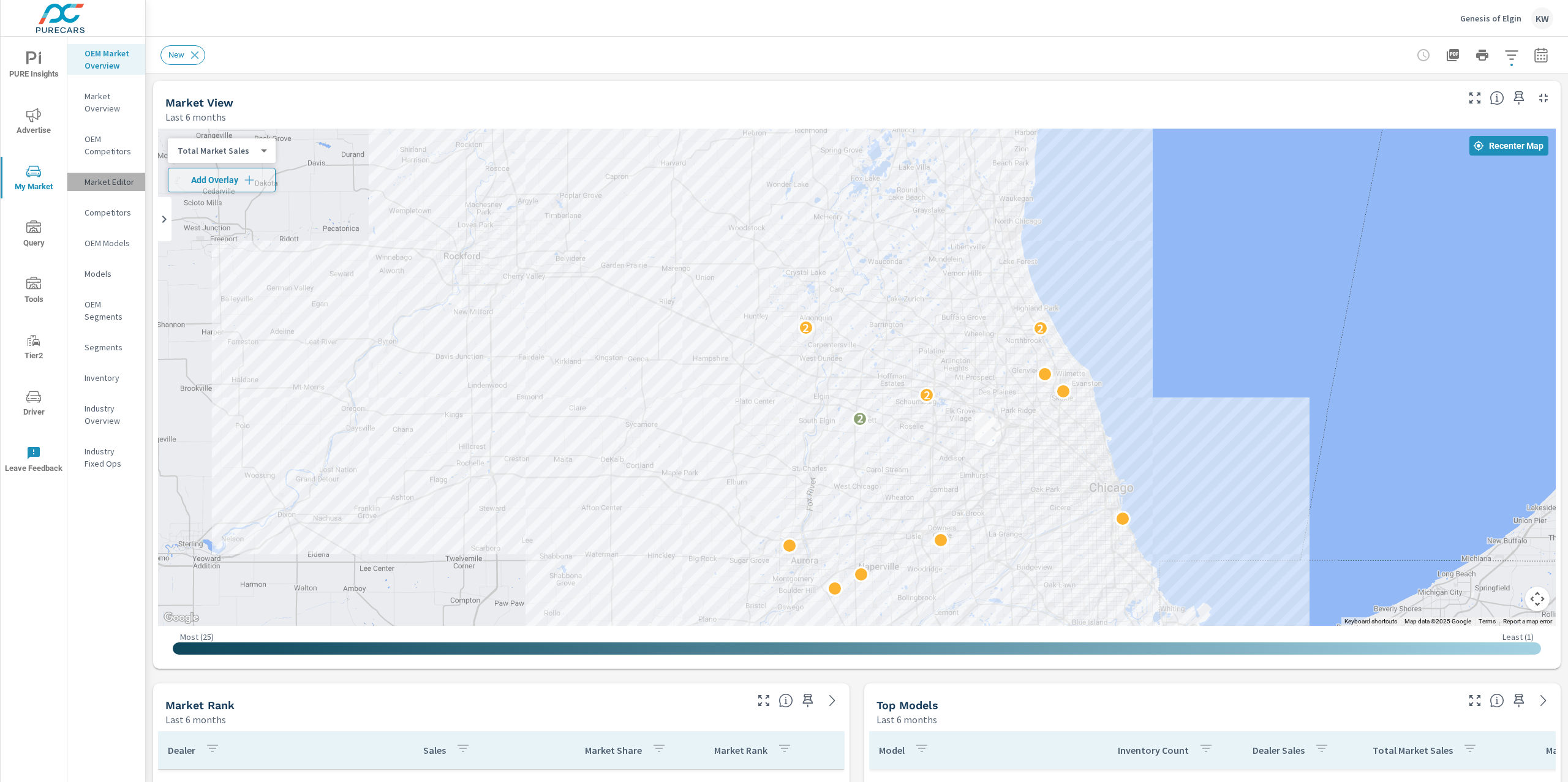
click at [113, 183] on p "Market Editor" at bounding box center [109, 182] width 51 height 12
